Goal: Task Accomplishment & Management: Use online tool/utility

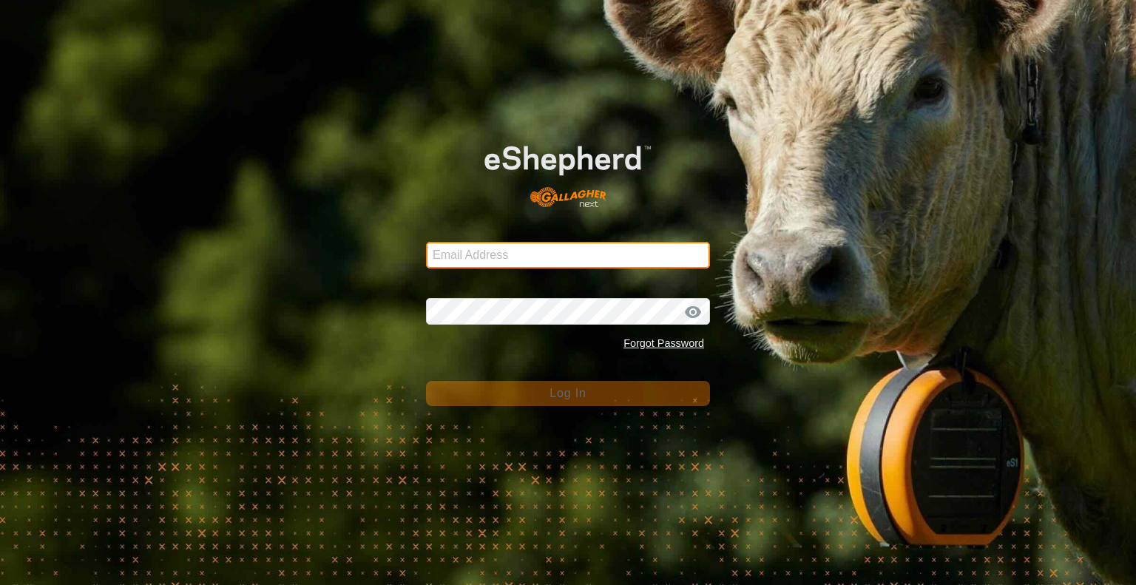
click at [471, 268] on input "Email Address" at bounding box center [568, 255] width 284 height 27
type input "[EMAIL_ADDRESS][DOMAIN_NAME]"
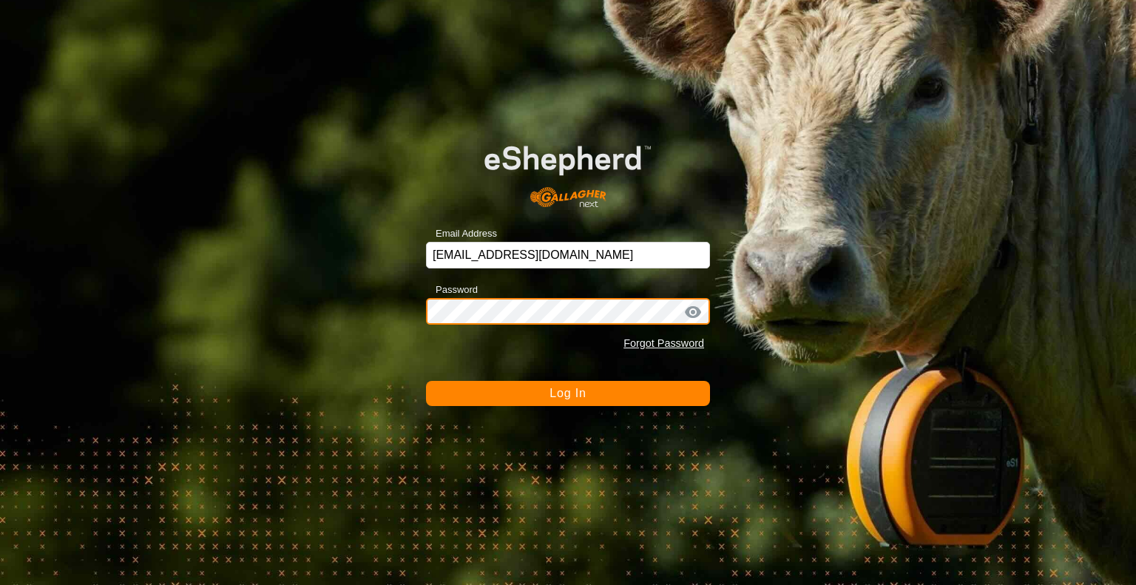
click at [426, 381] on button "Log In" at bounding box center [568, 393] width 284 height 25
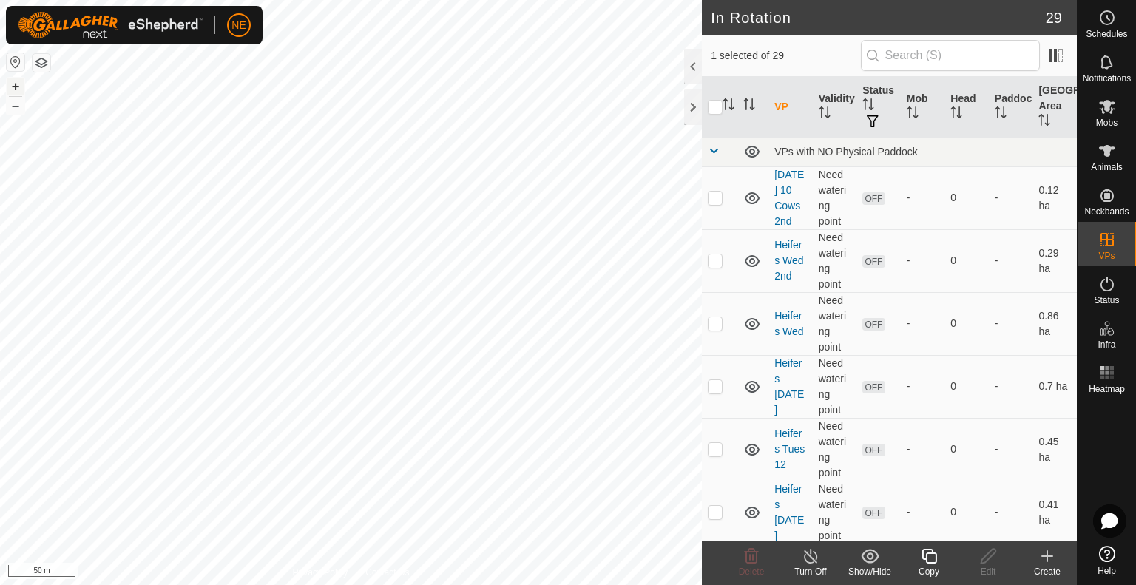
click at [11, 82] on button "+" at bounding box center [16, 87] width 18 height 18
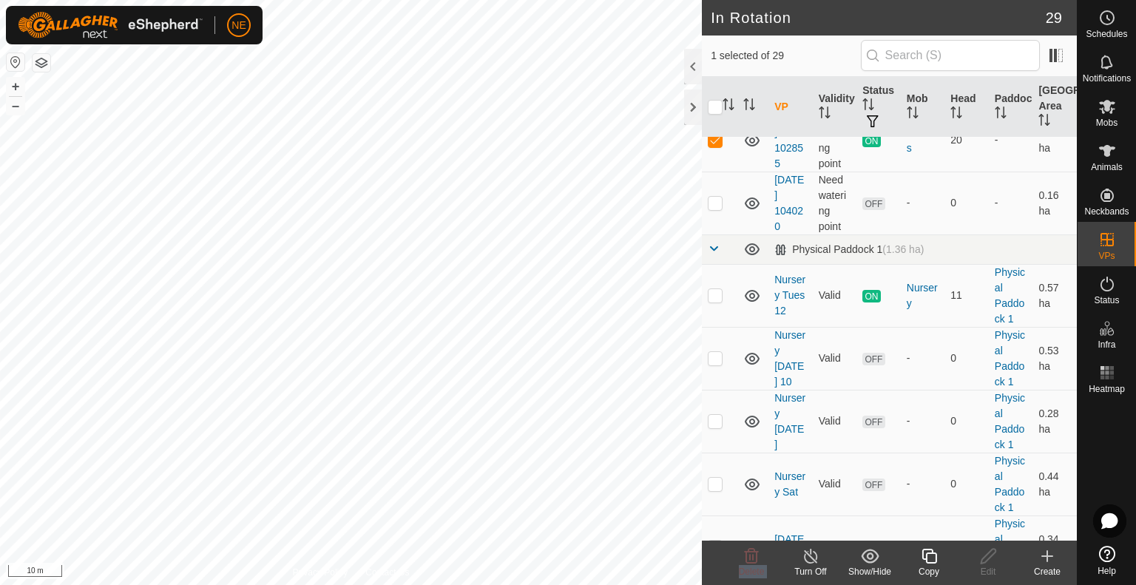
drag, startPoint x: 704, startPoint y: 561, endPoint x: 790, endPoint y: 590, distance: 90.5
click at [790, 585] on html "NE Schedules Notifications Mobs Animals Neckbands VPs Status Infra Heatmap Help…" at bounding box center [568, 292] width 1136 height 585
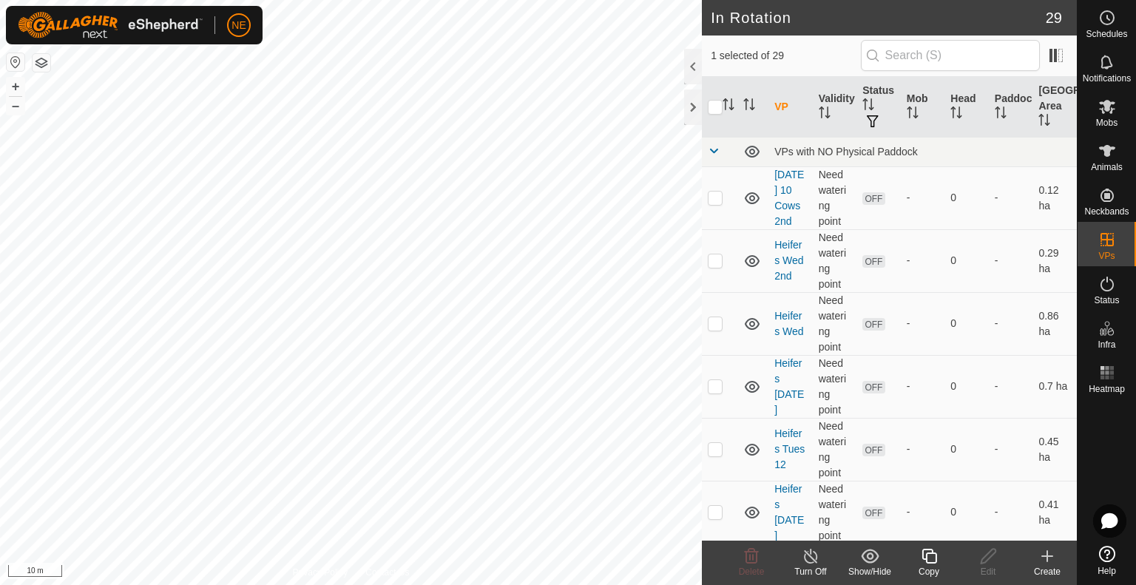
click at [929, 561] on icon at bounding box center [929, 557] width 18 height 18
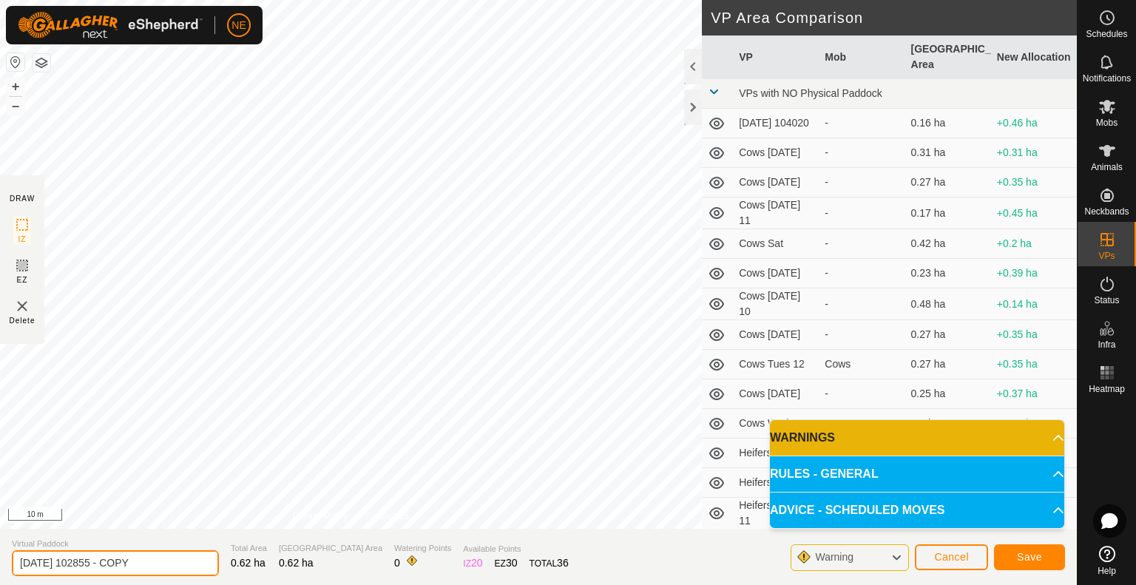
click at [164, 562] on input "[DATE] 102855 - COPY" at bounding box center [115, 563] width 207 height 26
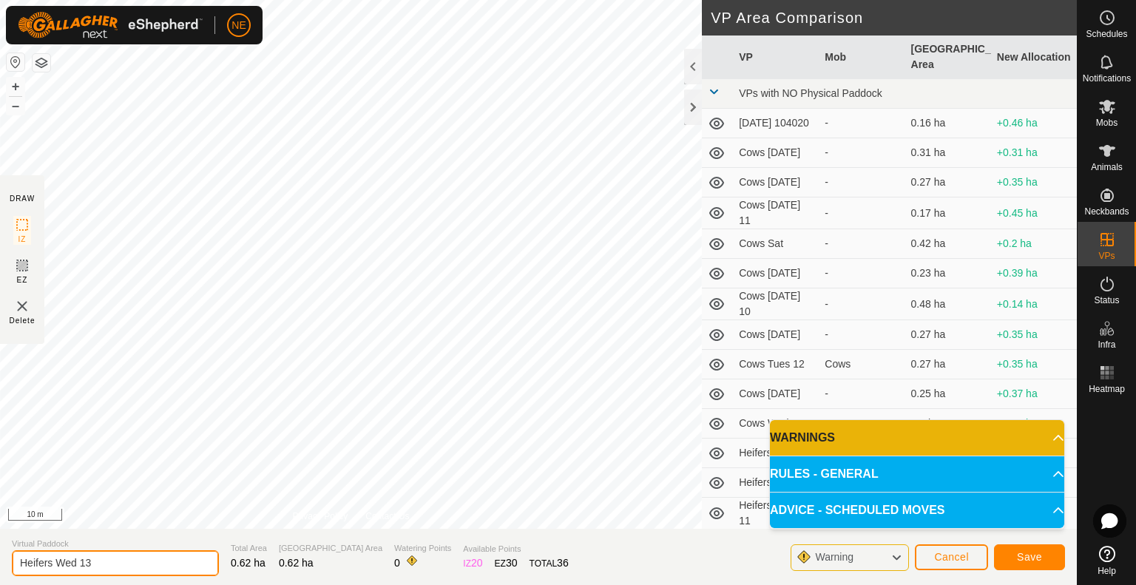
type input "Heifers Wed 13"
click at [1017, 552] on span "Save" at bounding box center [1029, 557] width 25 height 12
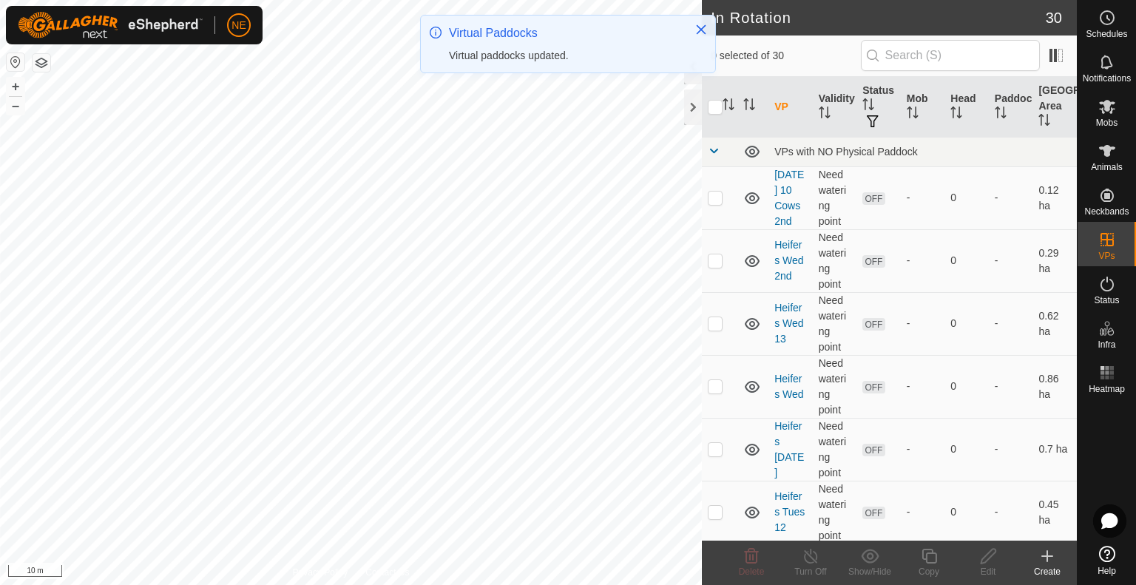
checkbox input "true"
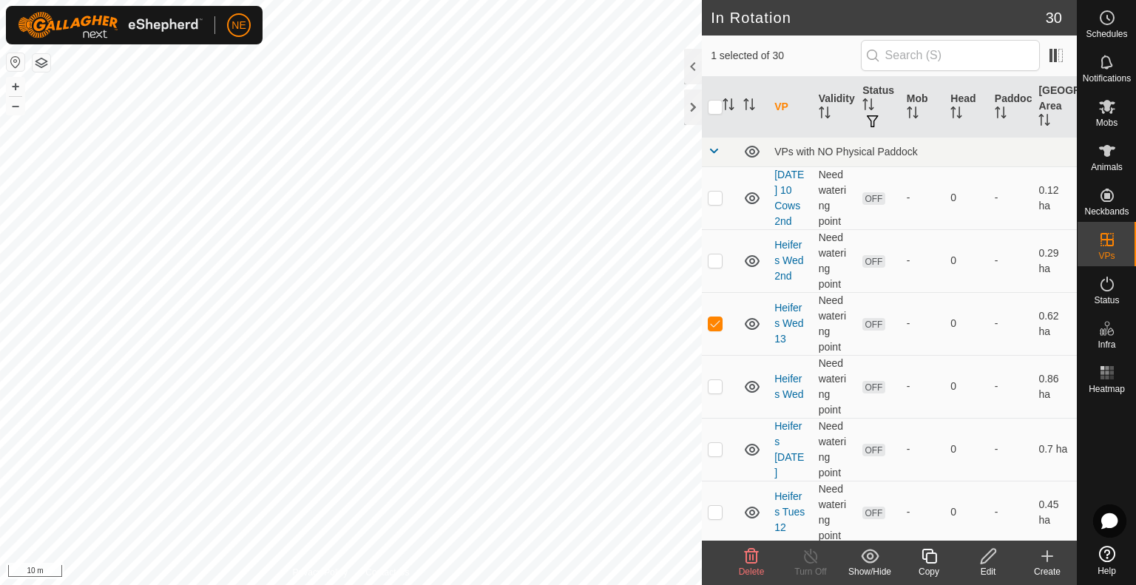
click at [997, 564] on icon at bounding box center [989, 557] width 18 height 18
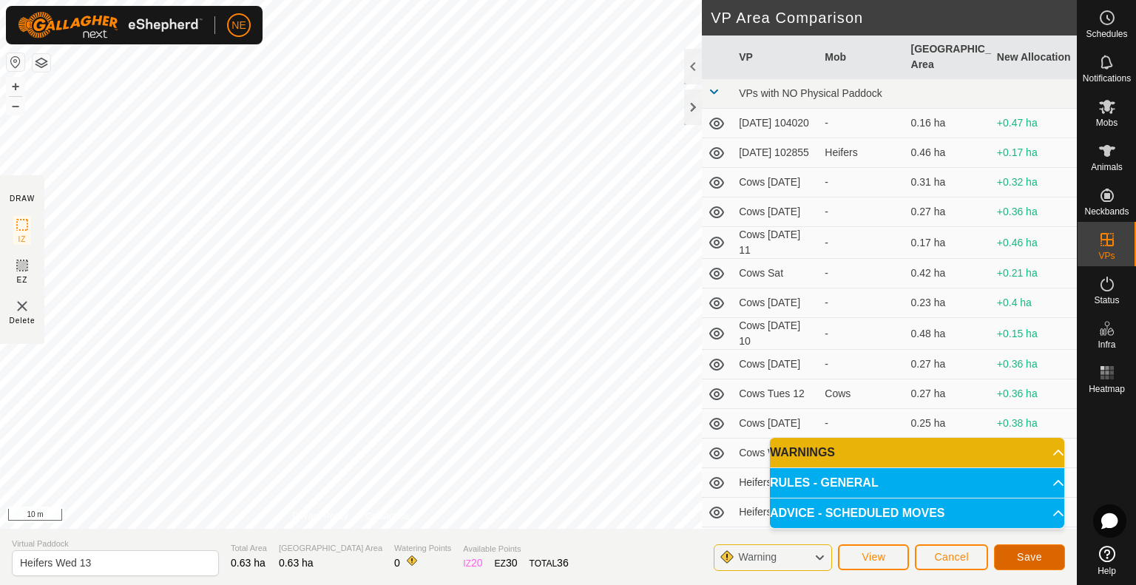
click at [1045, 560] on button "Save" at bounding box center [1029, 558] width 71 height 26
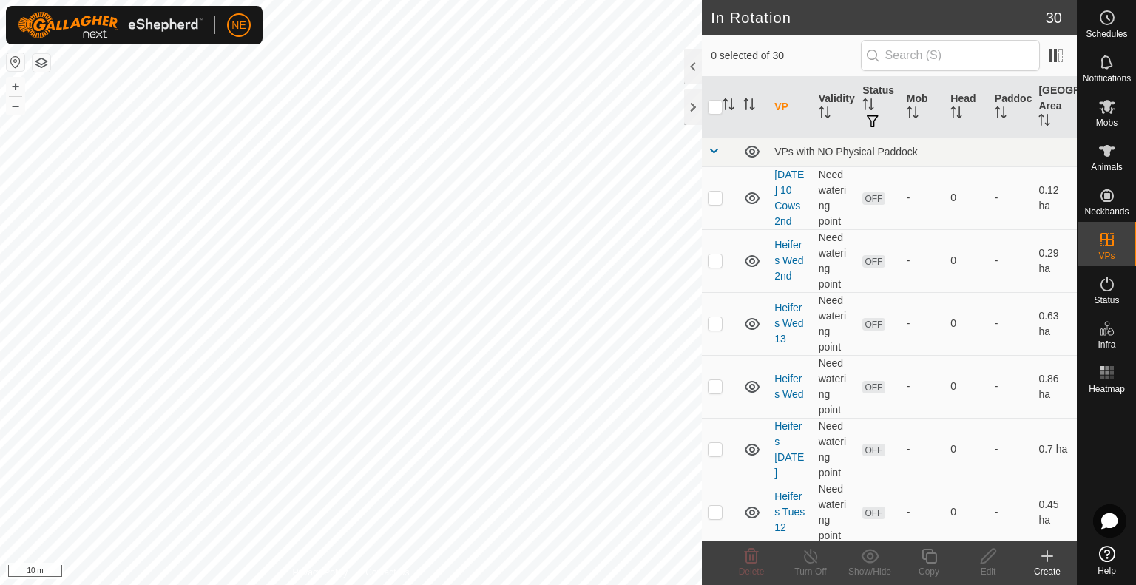
checkbox input "true"
click at [927, 551] on icon at bounding box center [929, 557] width 18 height 18
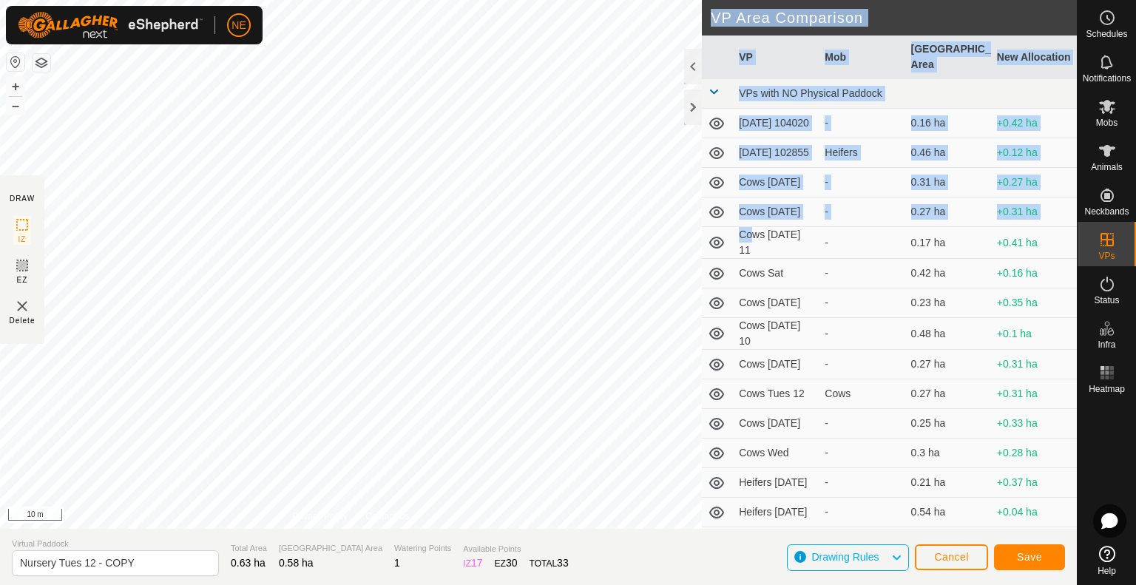
click at [653, 280] on div "DRAW IZ EZ Delete Privacy Policy Contact Us + – ⇧ i 10 m VP Area Comparison VP …" at bounding box center [538, 264] width 1077 height 529
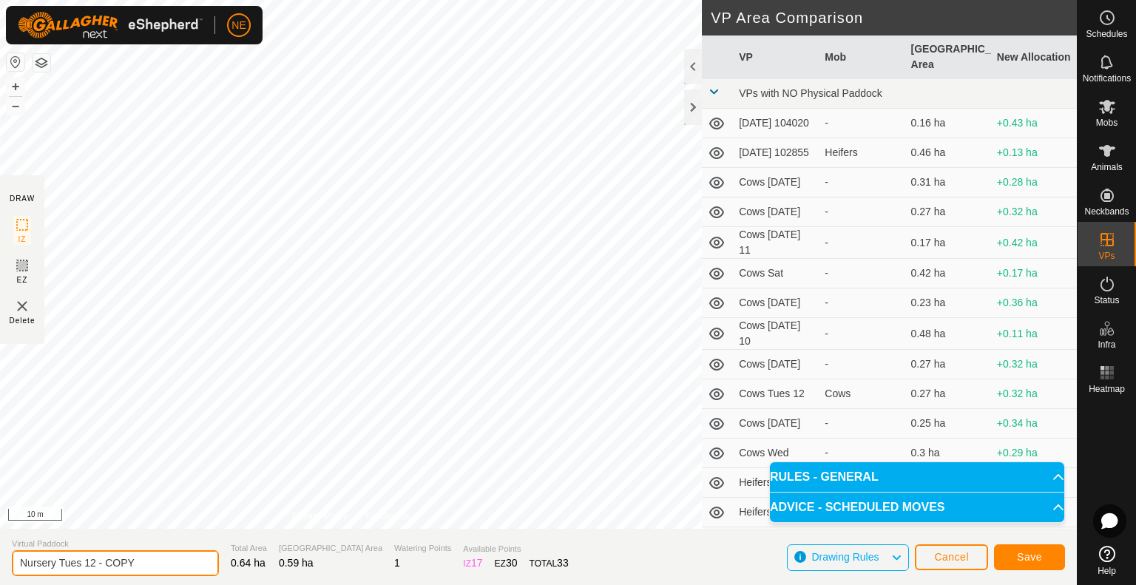
click at [154, 559] on input "Nursery Tues 12 - COPY" at bounding box center [115, 563] width 207 height 26
click at [164, 565] on input "Nursery Tues 12 - COPY" at bounding box center [115, 563] width 207 height 26
type input "Nursery Wed 13"
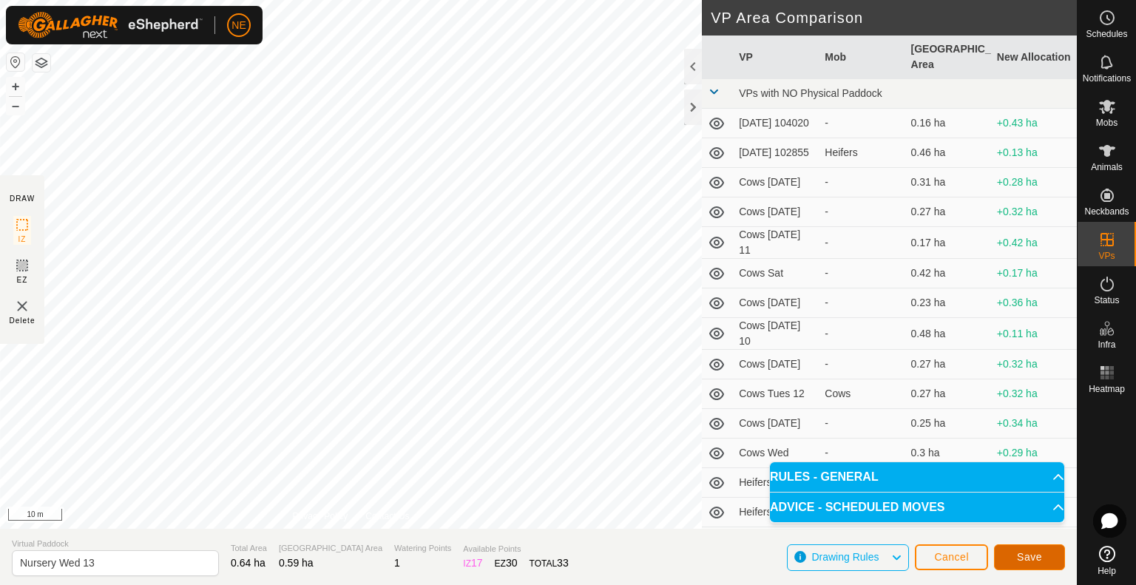
click at [1040, 559] on span "Save" at bounding box center [1029, 557] width 25 height 12
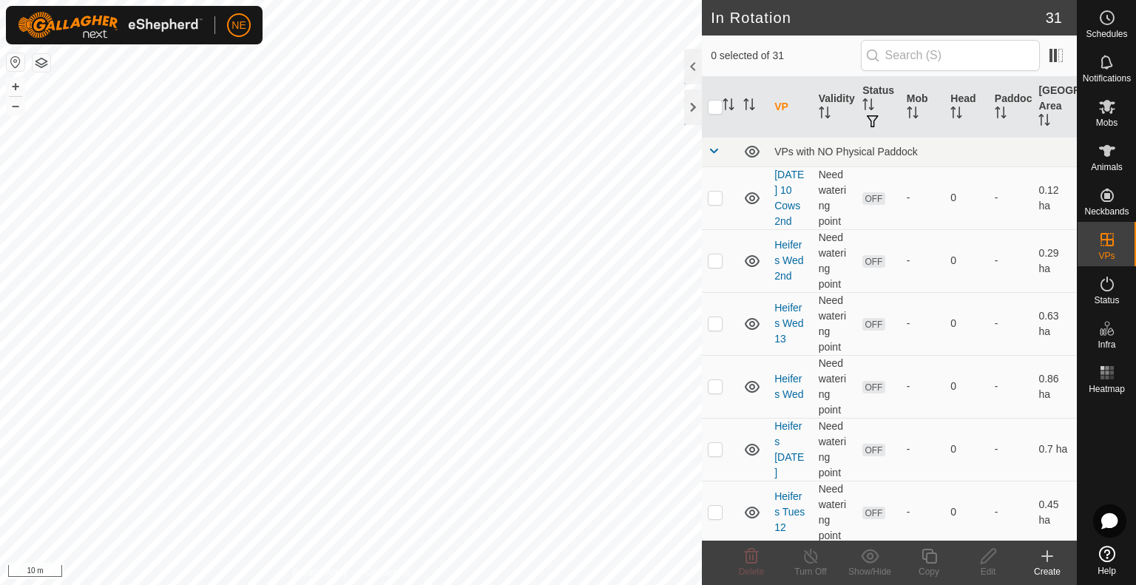
click at [639, 585] on html "NE Schedules Notifications Mobs Animals Neckbands VPs Status Infra Heatmap Help…" at bounding box center [568, 292] width 1136 height 585
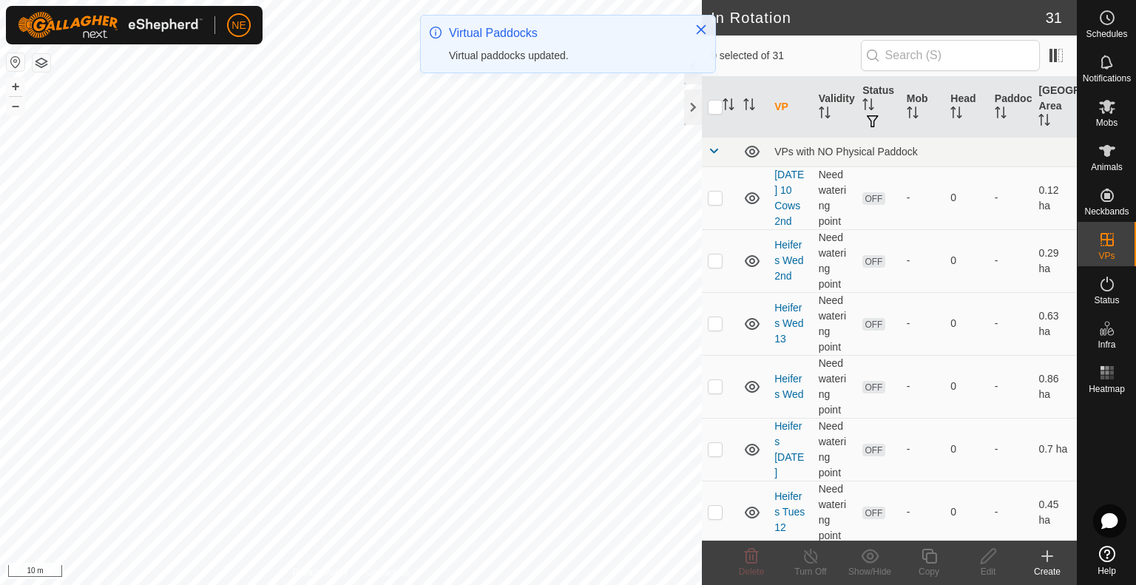
checkbox input "true"
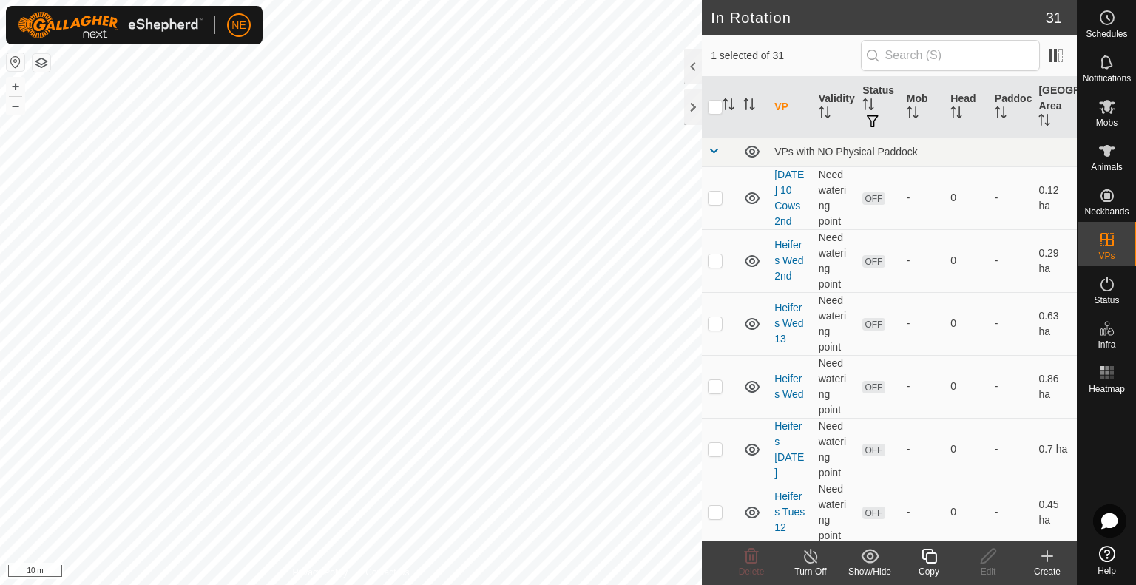
click at [926, 566] on div "Copy" at bounding box center [929, 571] width 59 height 13
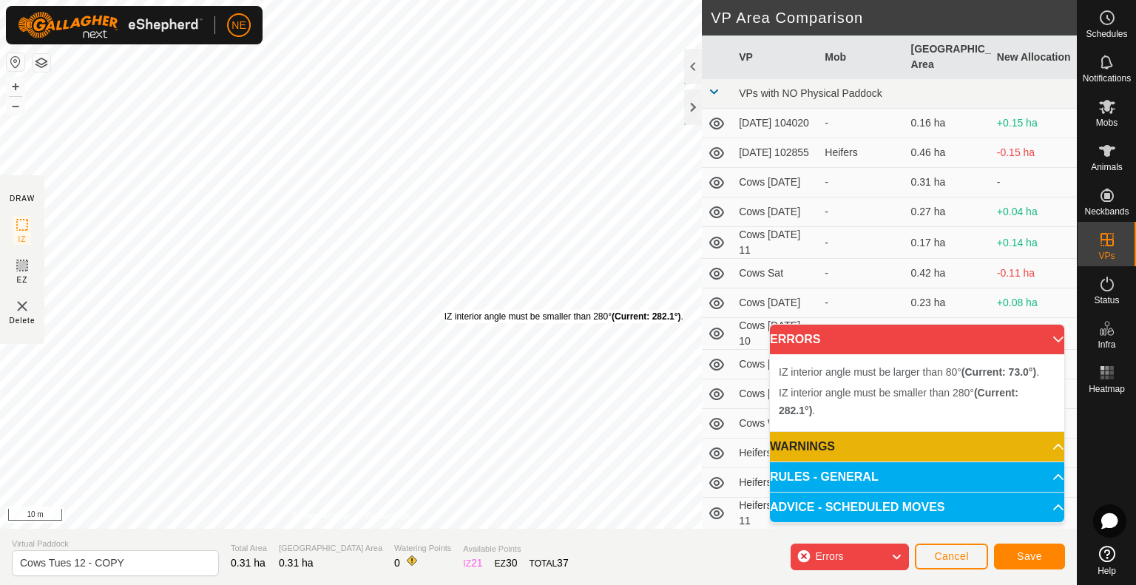
click at [444, 310] on div "IZ interior angle must be smaller than 280° (Current: 282.1°) . + – ⇧ i 10 m" at bounding box center [351, 264] width 702 height 529
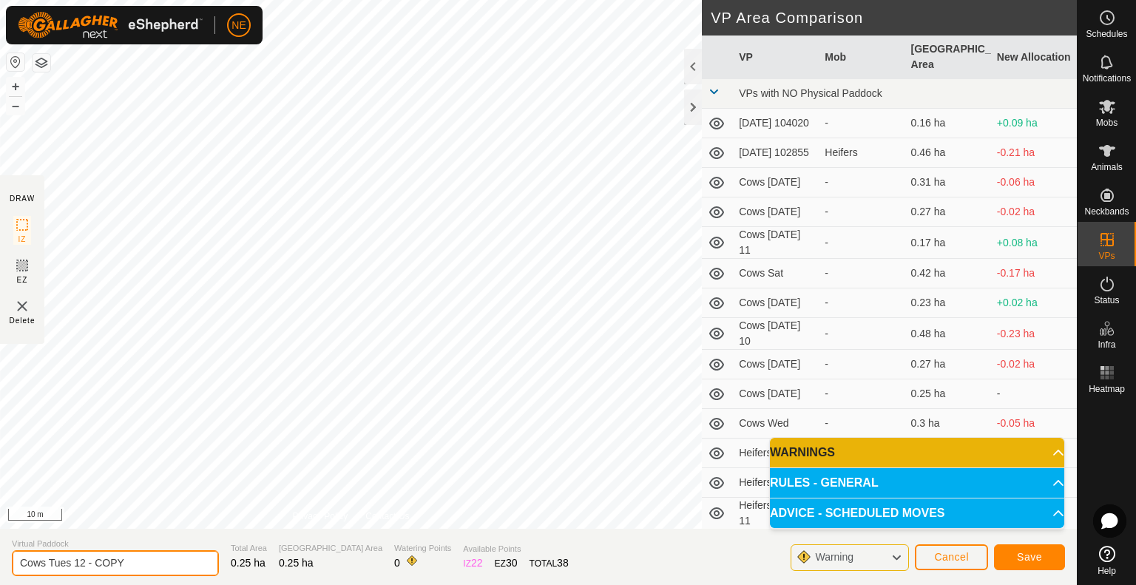
click at [145, 553] on input "Cows Tues 12 - COPY" at bounding box center [115, 563] width 207 height 26
type input "Cows Wed 13"
click at [1020, 564] on button "Save" at bounding box center [1029, 558] width 71 height 26
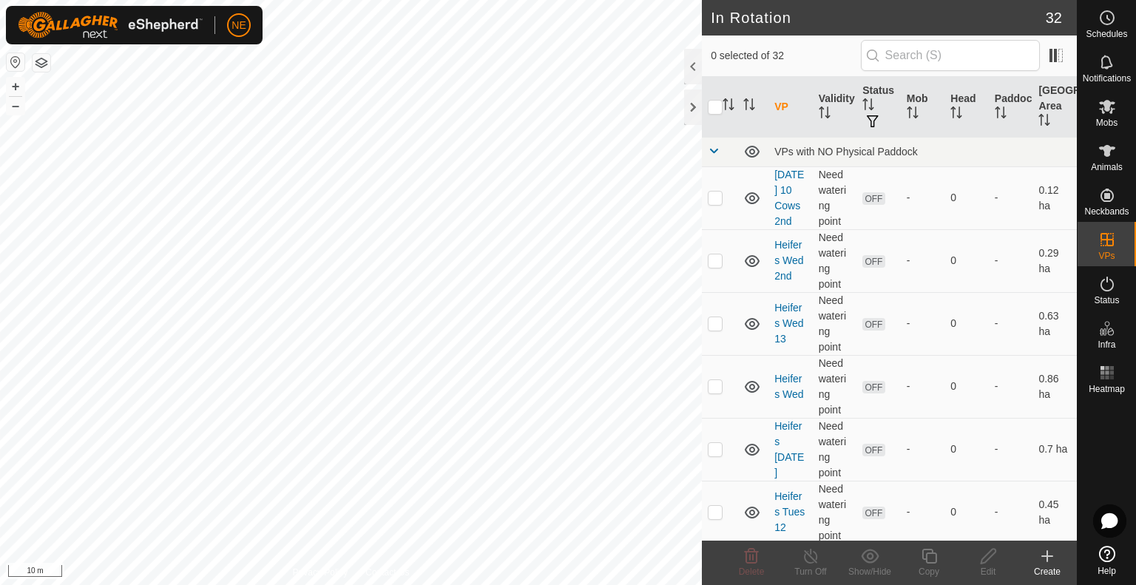
click at [1020, 564] on create-svg-icon at bounding box center [1047, 557] width 59 height 18
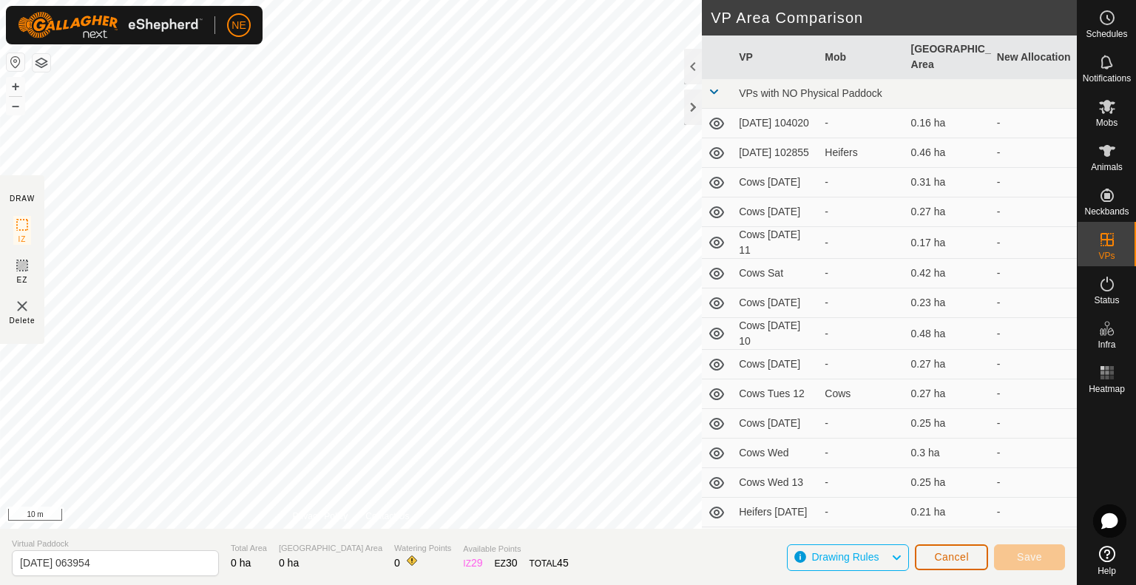
click at [923, 556] on button "Cancel" at bounding box center [951, 558] width 73 height 26
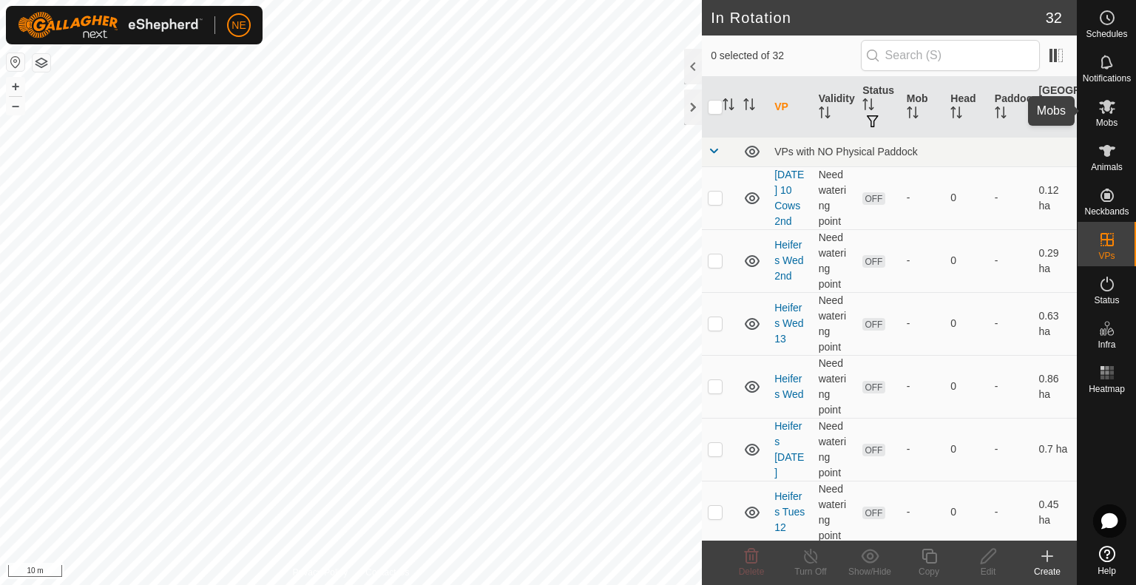
click at [1115, 105] on icon at bounding box center [1108, 107] width 18 height 18
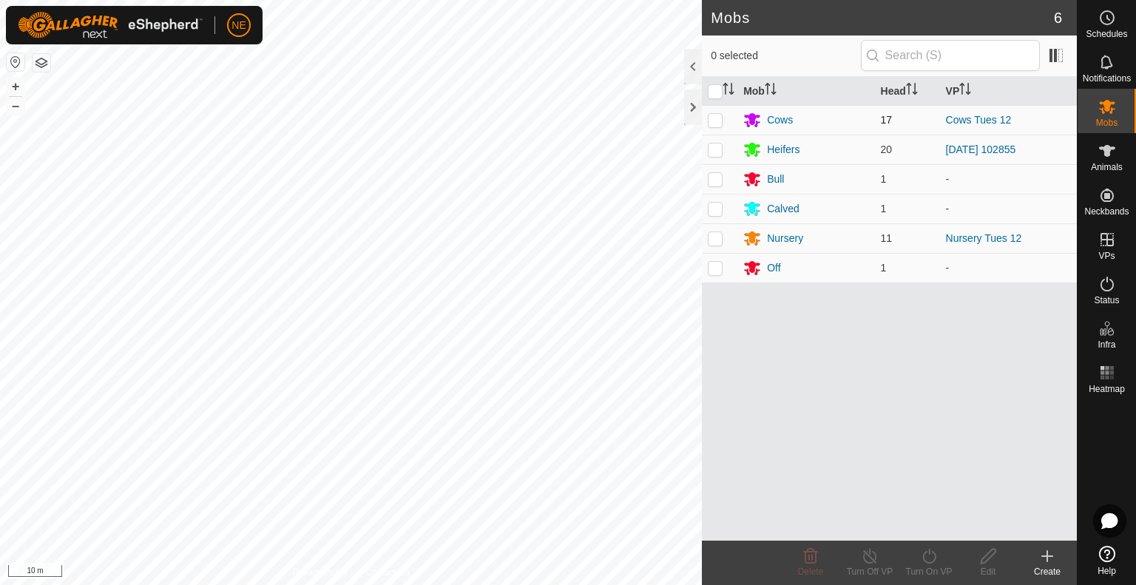
click at [710, 121] on p-checkbox at bounding box center [715, 120] width 15 height 12
checkbox input "true"
click at [912, 569] on div "Turn On VP" at bounding box center [929, 571] width 59 height 13
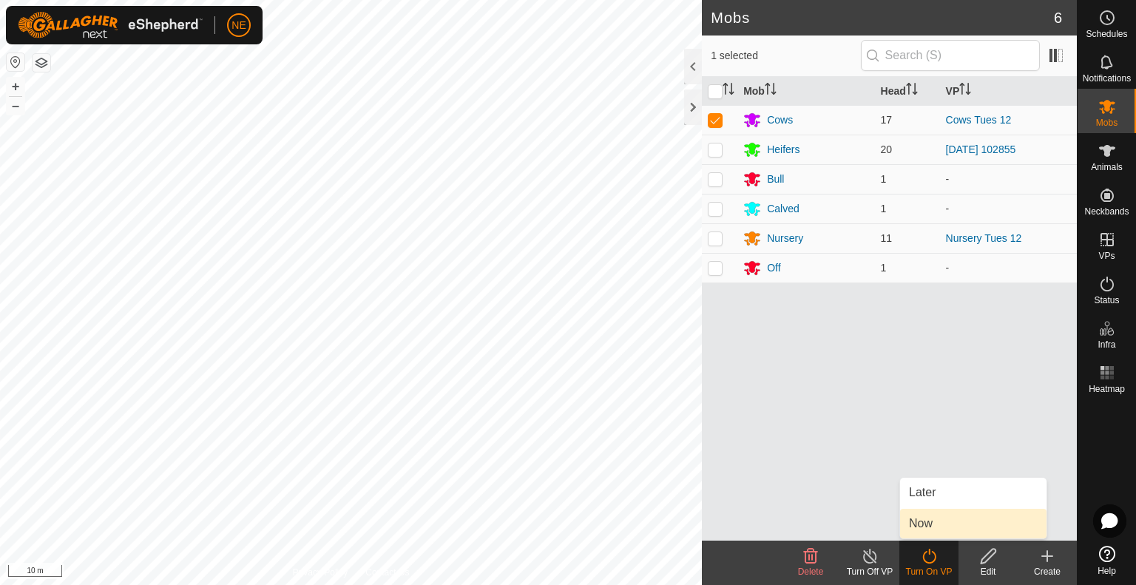
click at [923, 526] on link "Now" at bounding box center [973, 524] width 146 height 30
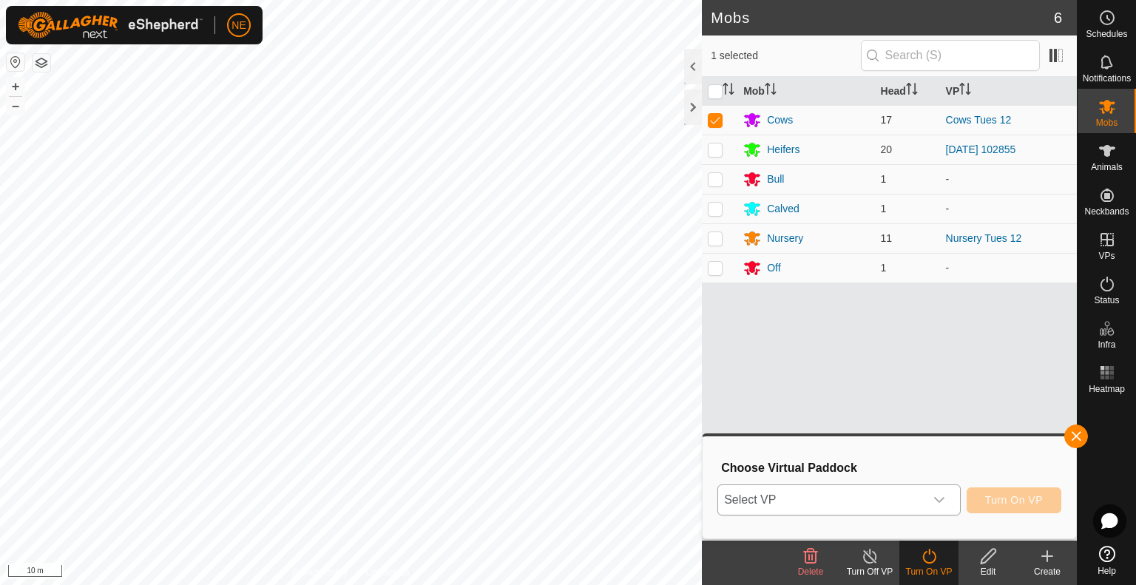
click at [944, 496] on icon "dropdown trigger" at bounding box center [940, 500] width 12 height 12
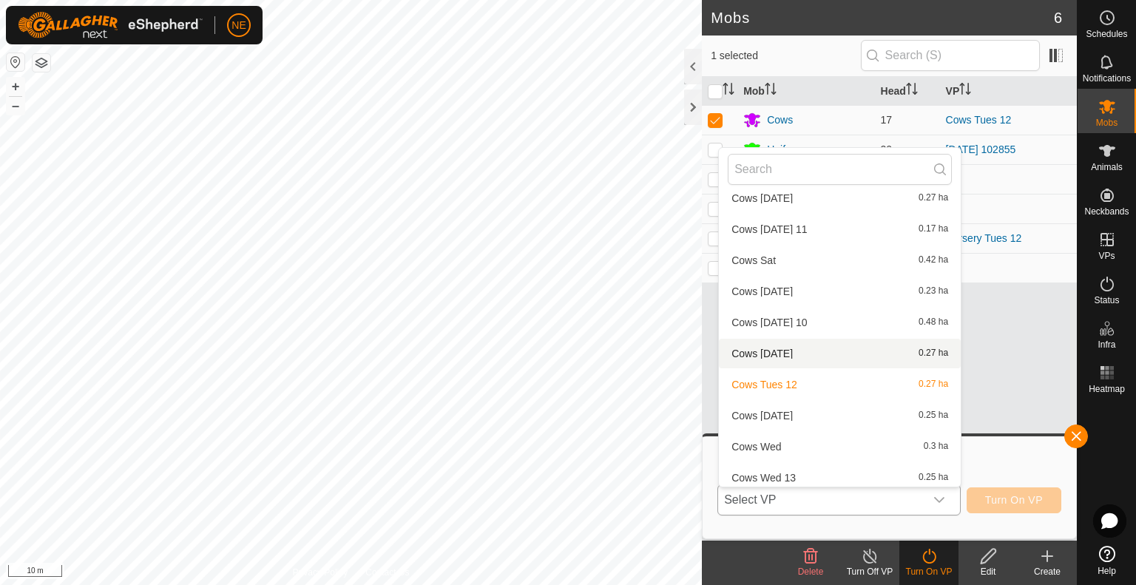
scroll to position [141, 0]
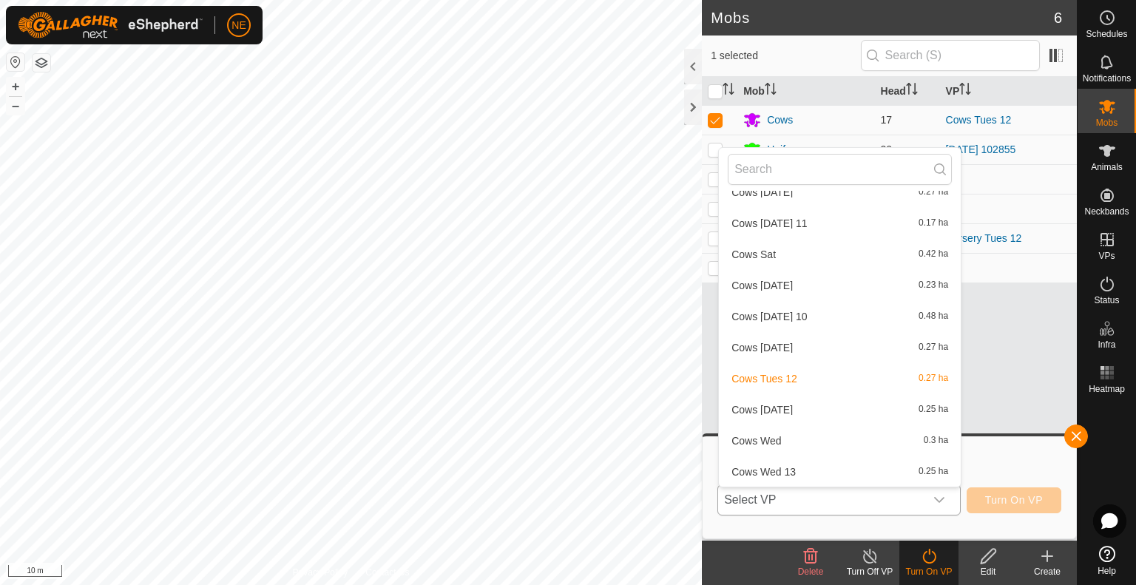
click at [809, 479] on li "Cows Wed 13 0.25 ha" at bounding box center [840, 472] width 242 height 30
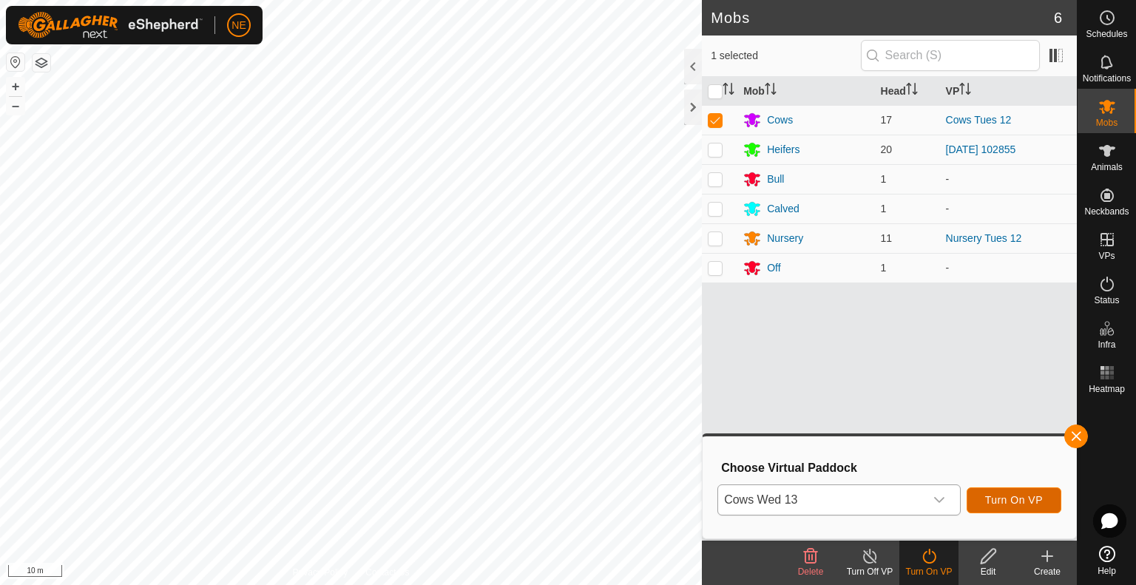
click at [1014, 504] on span "Turn On VP" at bounding box center [1015, 500] width 58 height 12
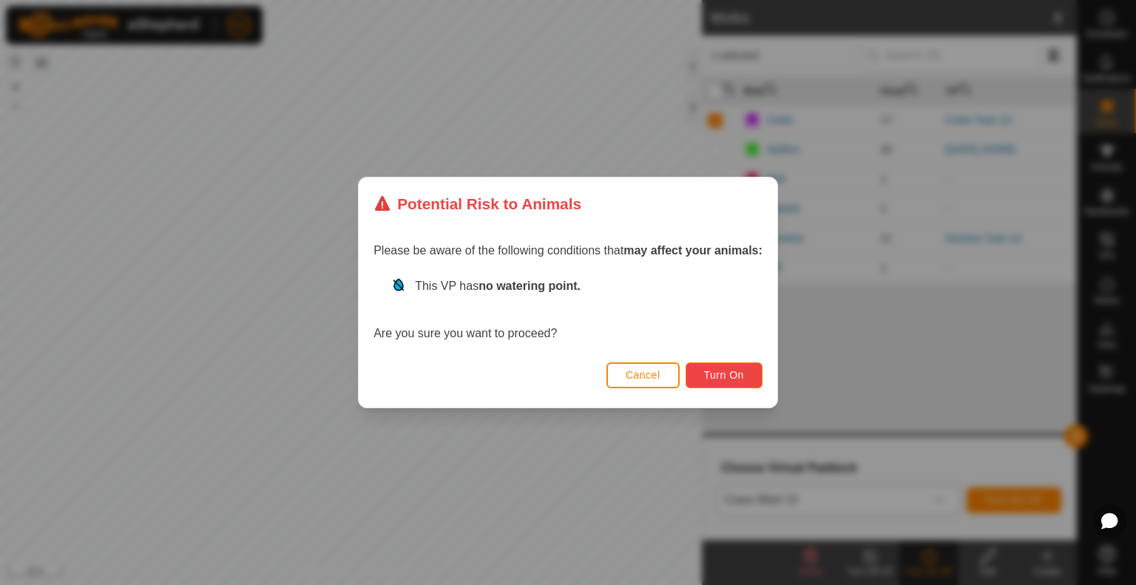
click at [758, 373] on button "Turn On" at bounding box center [724, 376] width 77 height 26
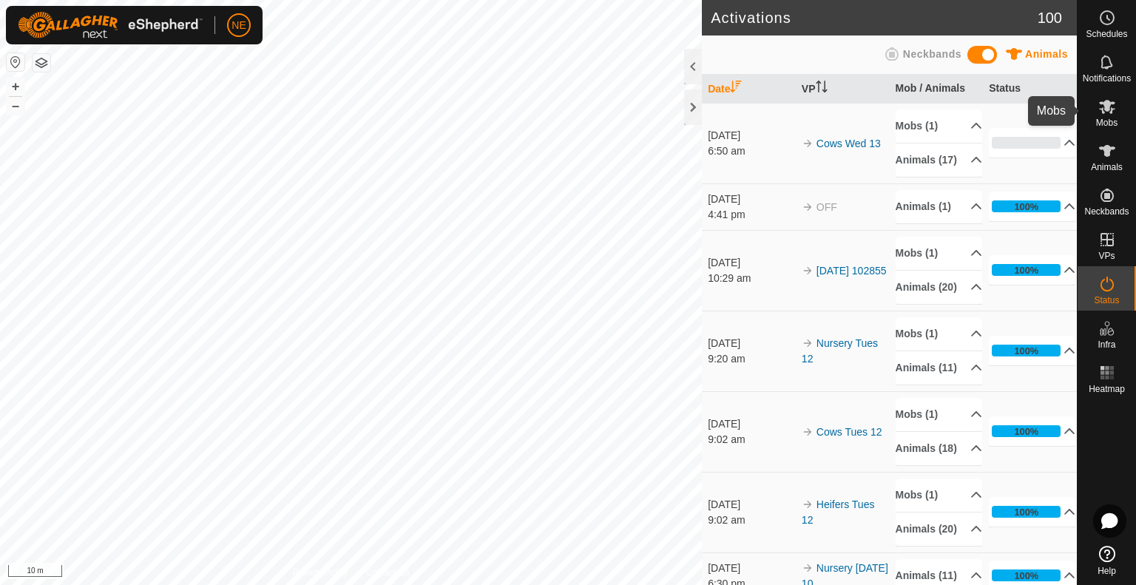
click at [1102, 114] on icon at bounding box center [1108, 107] width 18 height 18
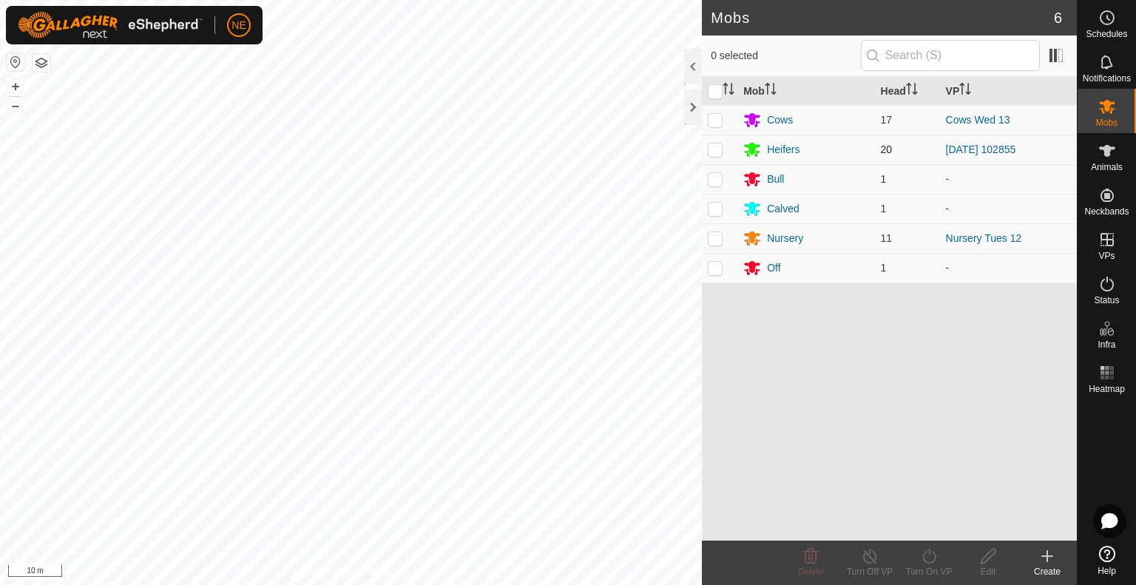
click at [719, 146] on p-checkbox at bounding box center [715, 150] width 15 height 12
checkbox input "true"
click at [932, 565] on icon at bounding box center [929, 557] width 18 height 18
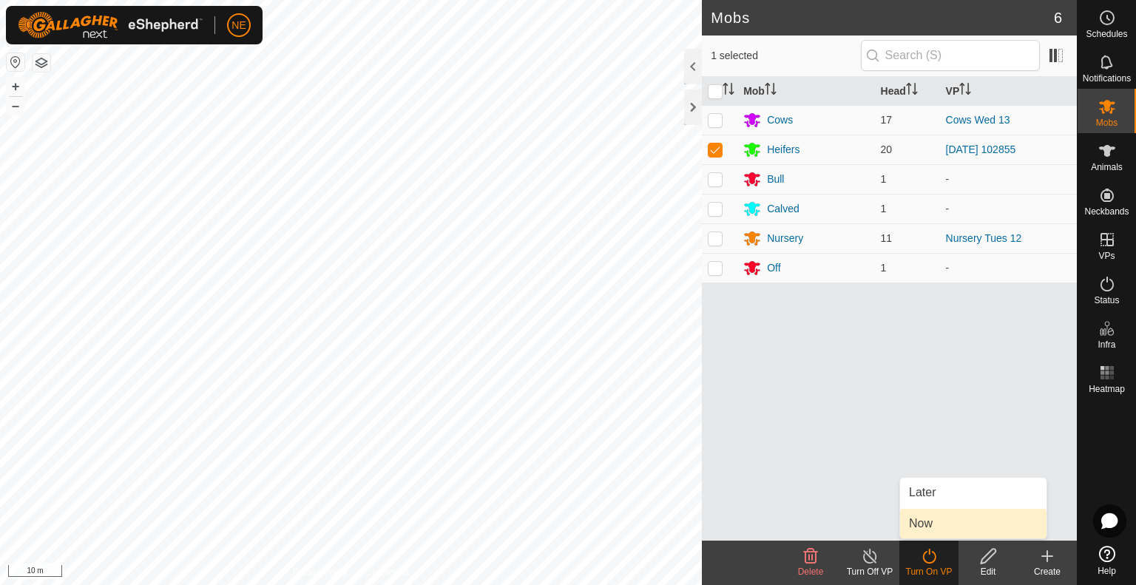
click at [926, 526] on link "Now" at bounding box center [973, 524] width 146 height 30
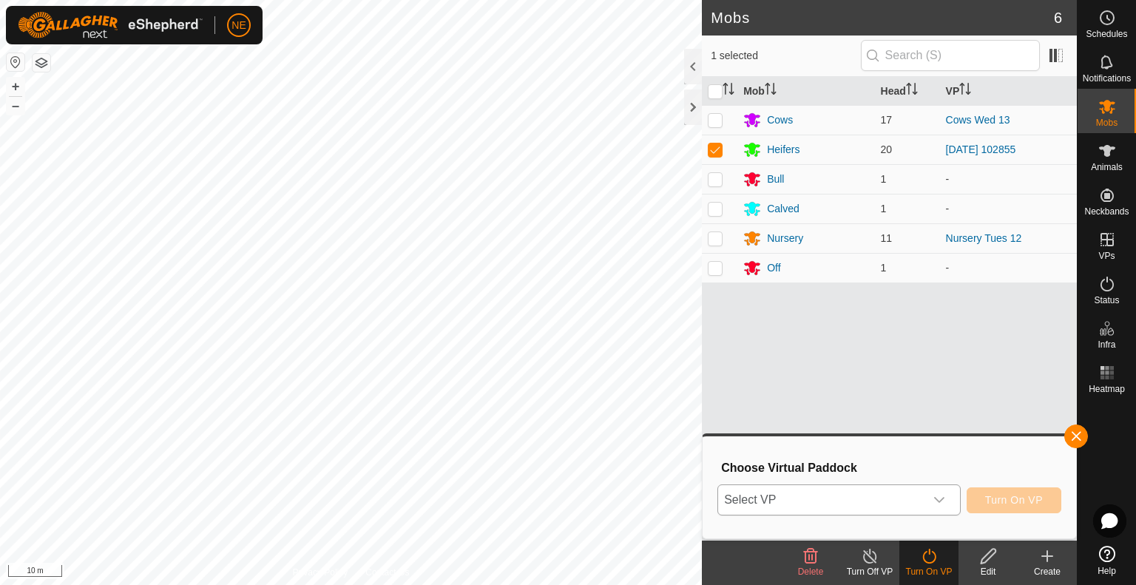
click at [937, 501] on icon "dropdown trigger" at bounding box center [940, 500] width 12 height 12
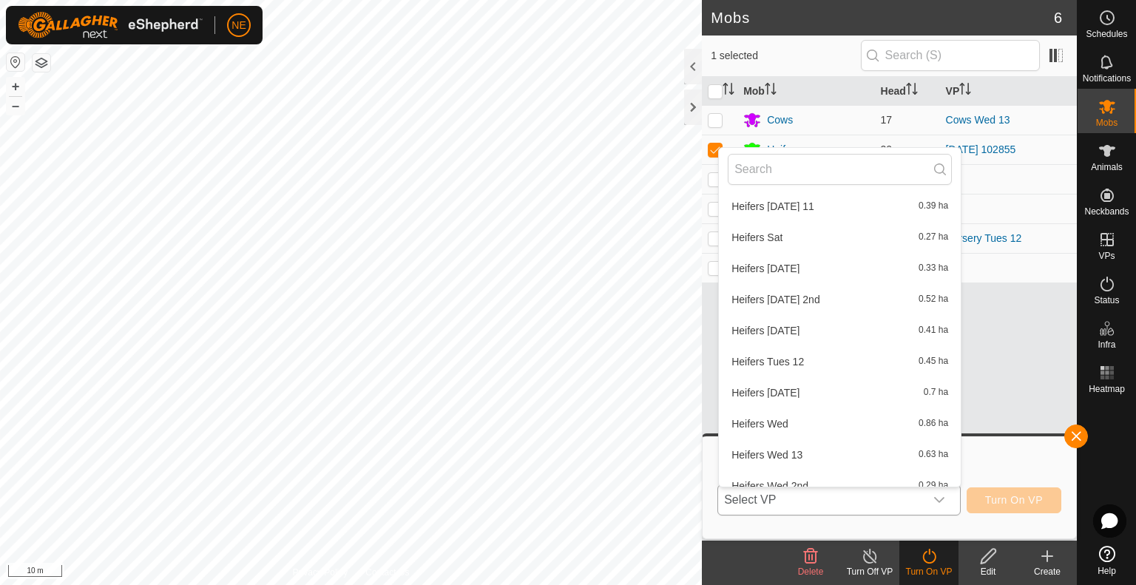
scroll to position [513, 0]
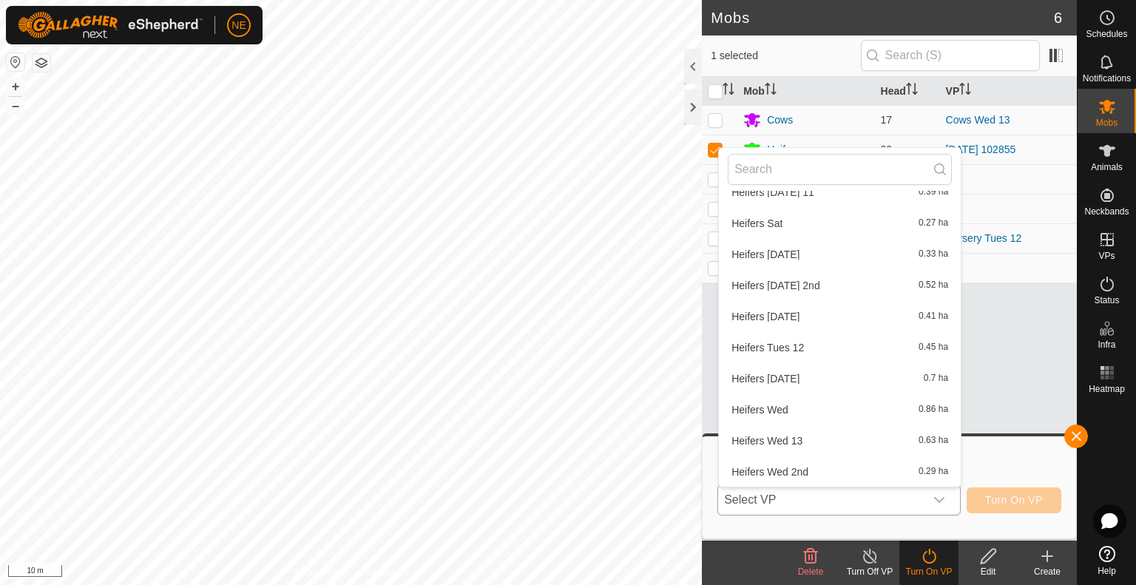
click at [823, 432] on li "Heifers Wed 13 0.63 ha" at bounding box center [840, 441] width 242 height 30
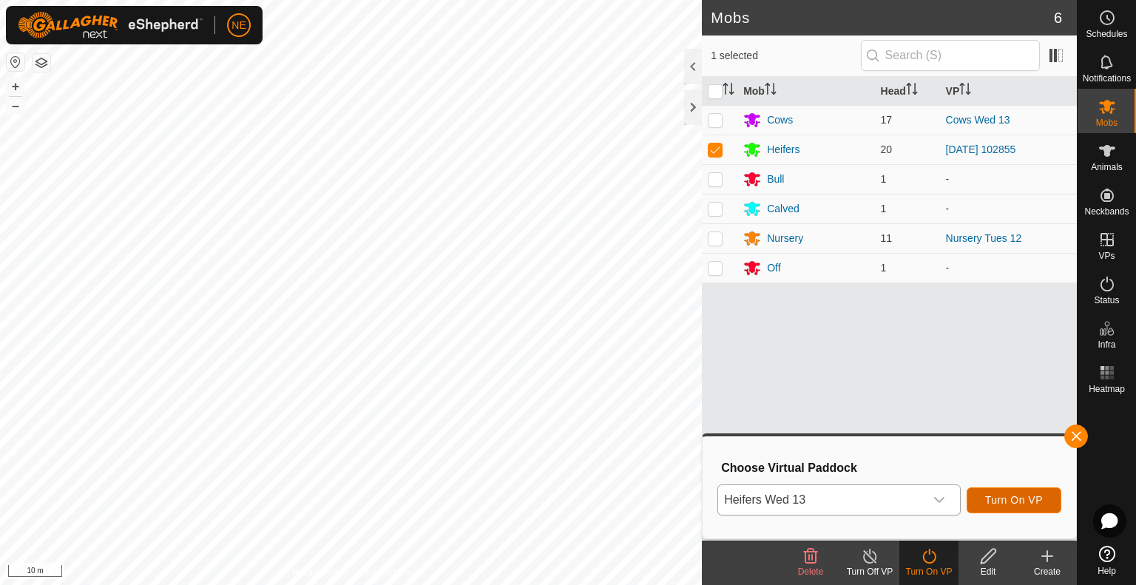
click at [1014, 497] on span "Turn On VP" at bounding box center [1015, 500] width 58 height 12
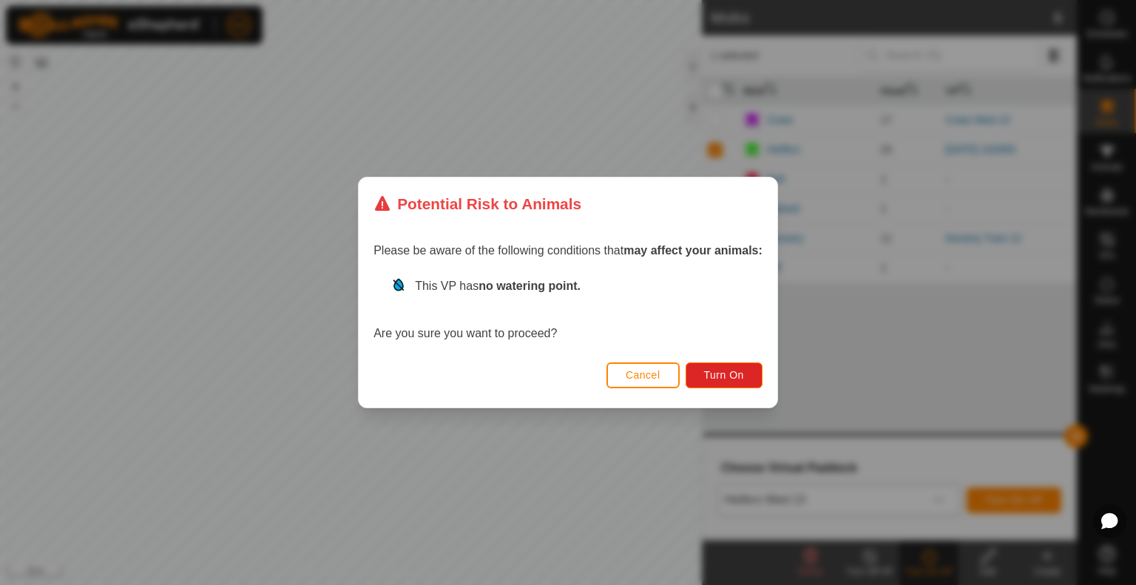
click at [721, 390] on div "Cancel Turn On" at bounding box center [568, 382] width 419 height 50
click at [713, 381] on span "Turn On" at bounding box center [724, 375] width 40 height 12
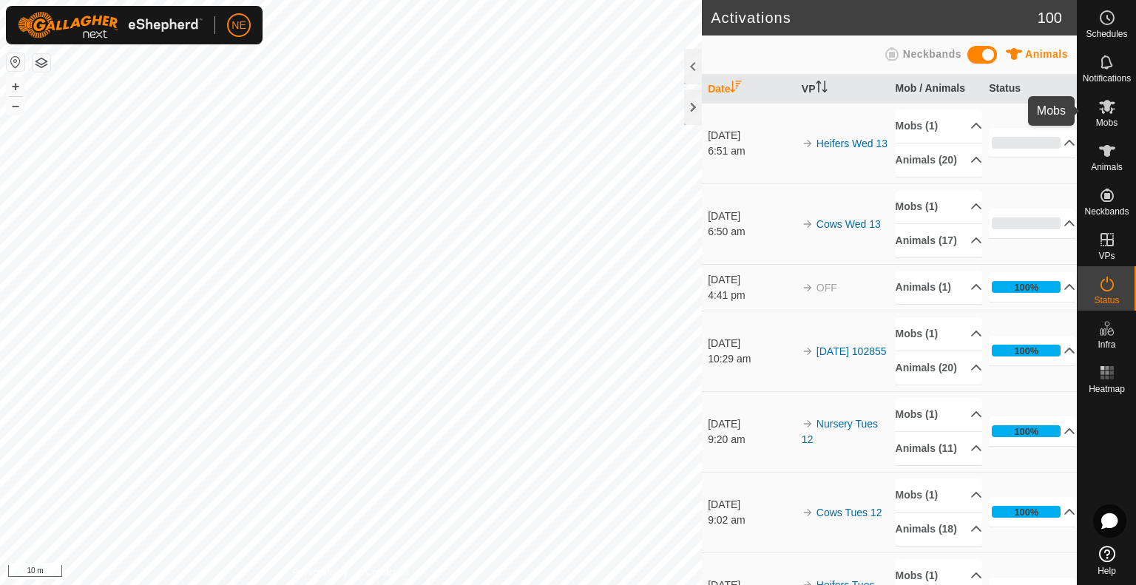
click at [1116, 118] on span "Mobs" at bounding box center [1106, 122] width 21 height 9
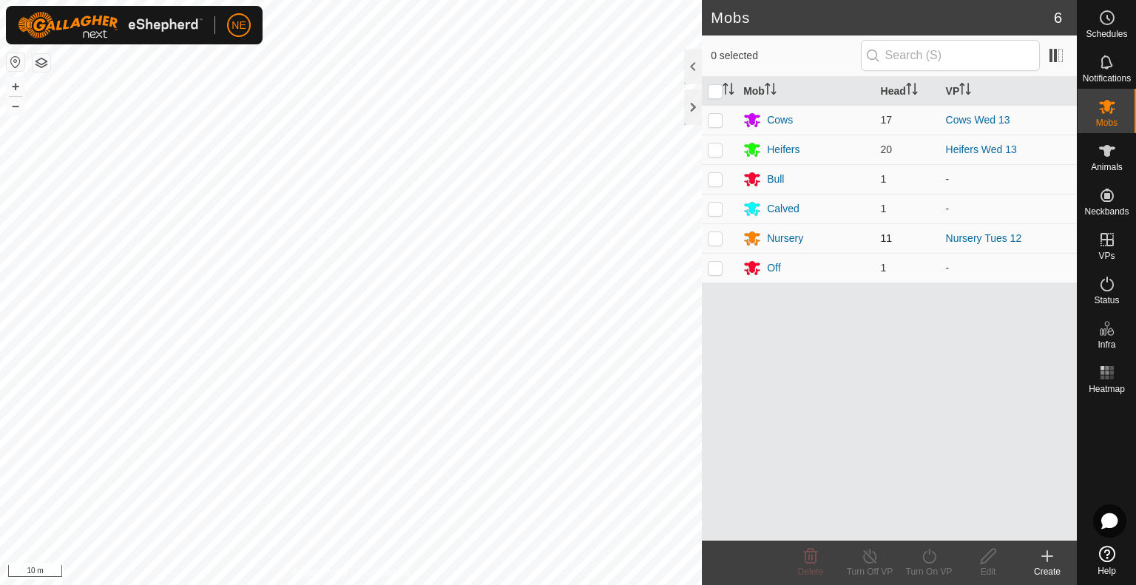
click at [716, 243] on p-checkbox at bounding box center [715, 238] width 15 height 12
checkbox input "true"
click at [936, 562] on icon at bounding box center [929, 557] width 18 height 18
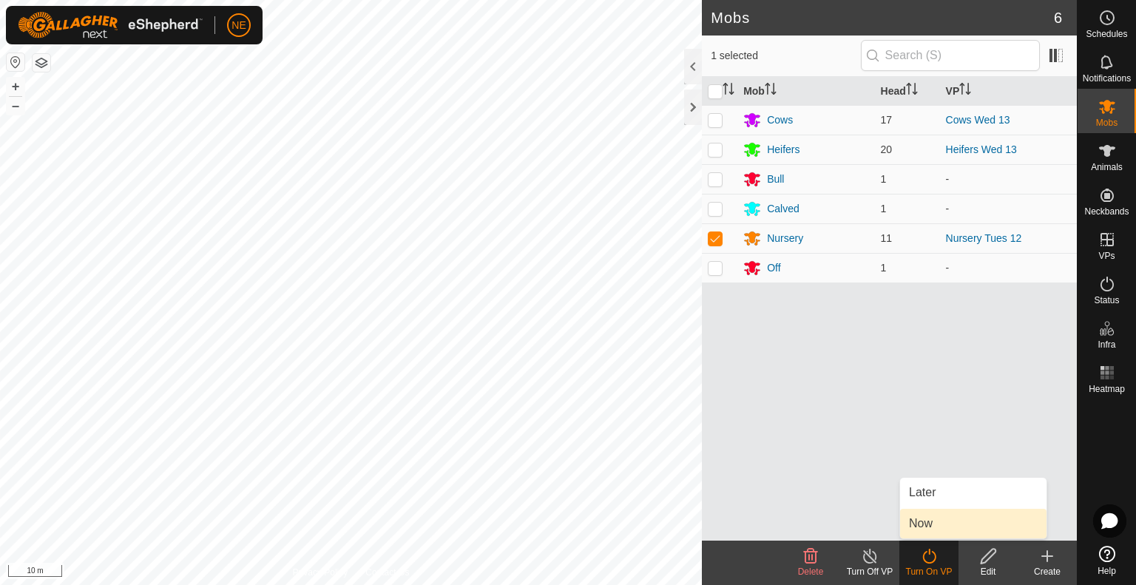
click at [934, 529] on link "Now" at bounding box center [973, 524] width 146 height 30
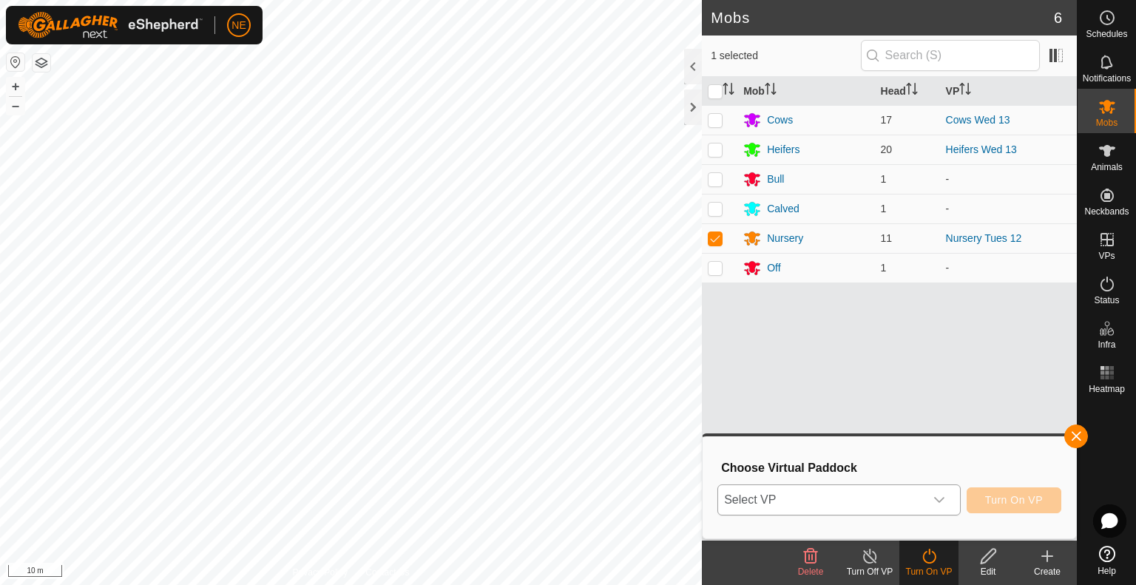
click at [944, 496] on icon "dropdown trigger" at bounding box center [940, 500] width 12 height 12
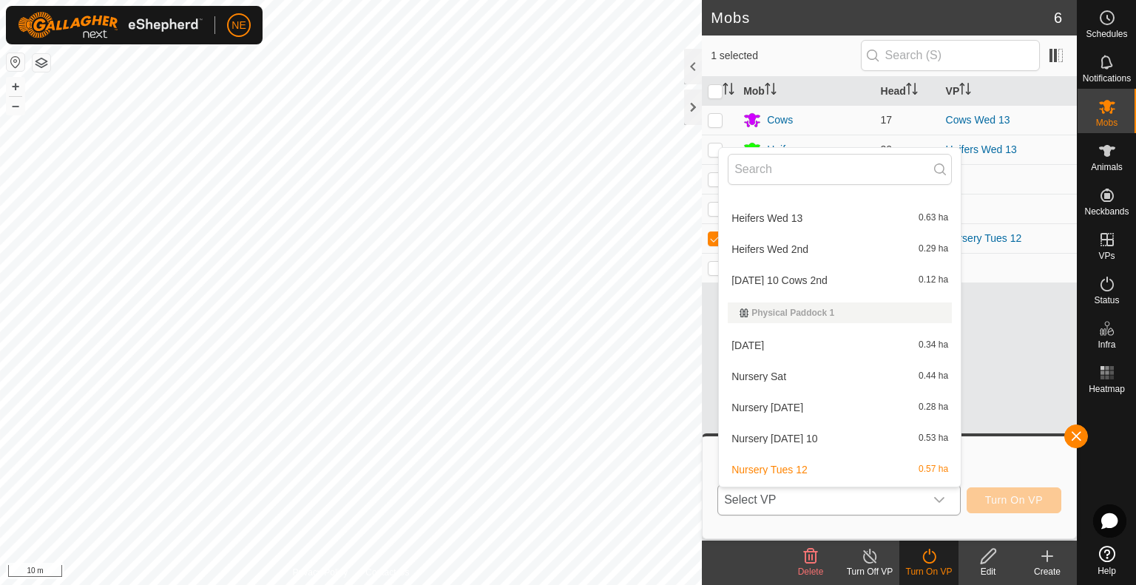
scroll to position [765, 0]
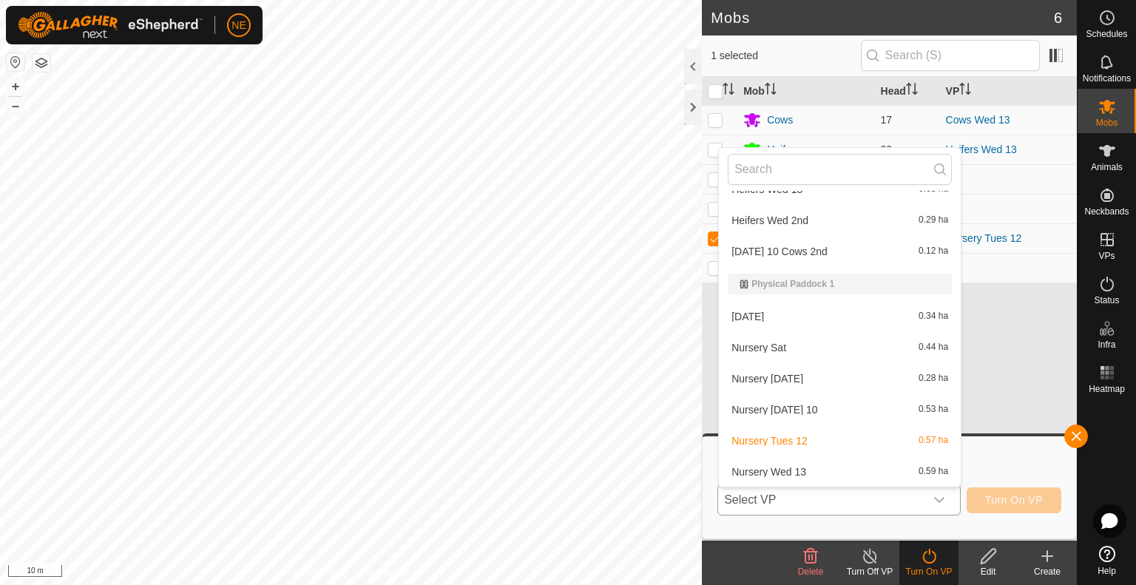
click at [838, 479] on li "Nursery Wed 13 0.59 ha" at bounding box center [840, 472] width 242 height 30
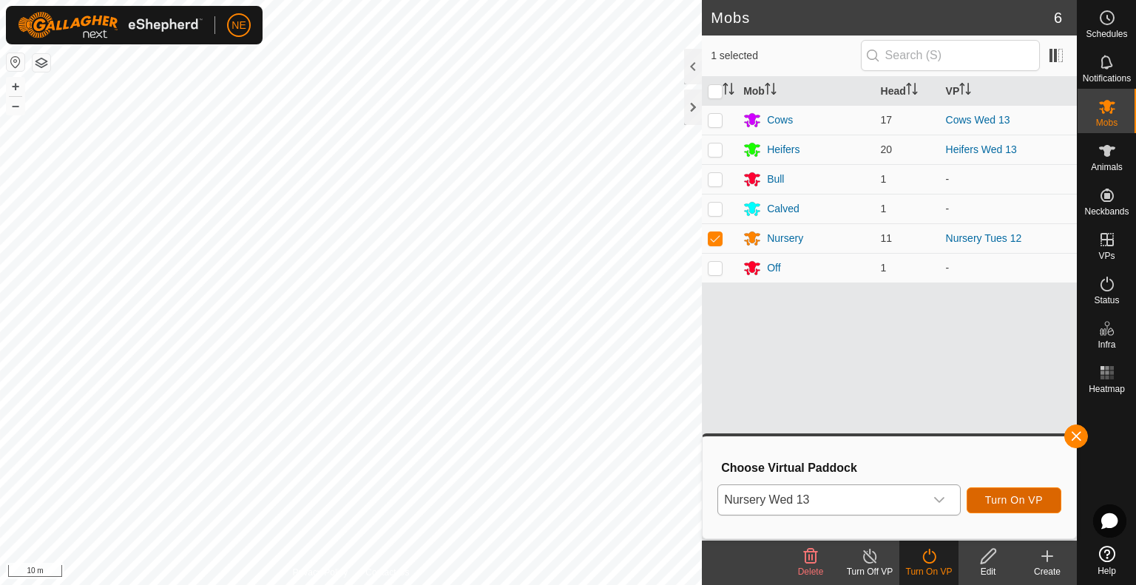
click at [1002, 504] on span "Turn On VP" at bounding box center [1015, 500] width 58 height 12
